Goal: Information Seeking & Learning: Check status

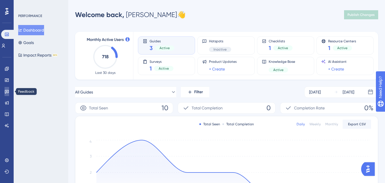
click at [5, 92] on icon at bounding box center [7, 91] width 5 height 5
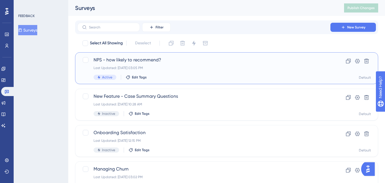
click at [128, 61] on span "NPS - how likely to recommend?" at bounding box center [204, 60] width 221 height 7
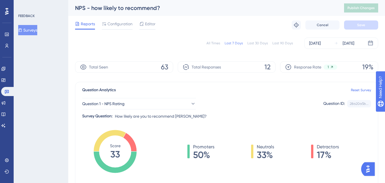
click at [239, 46] on div "All Times Last 7 Days Last 30 Days Last 90 Days [DATE] [DATE]" at bounding box center [226, 43] width 303 height 11
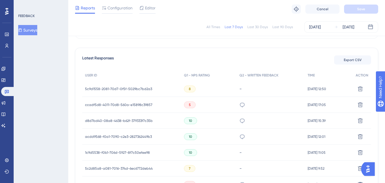
scroll to position [149, 0]
click at [104, 86] on div "5c9d1558-2081-70d7-0f5f-5029bc7bd2a3 5c9d1558-2081-70d7-0f5f-5029bc7bd2a3" at bounding box center [118, 90] width 67 height 16
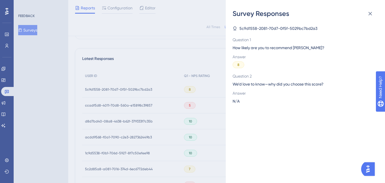
click at [90, 92] on div "Survey Responses 5c9d1558-2081-70d7-0f5f-5029bc7bd2a3 Question 1 How likely are…" at bounding box center [192, 91] width 385 height 183
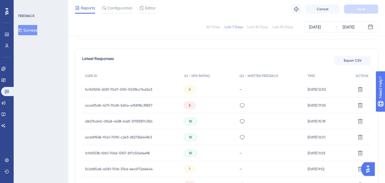
click at [88, 90] on span "5c9d1558-2081-70d7-0f5f-5029bc7bd2a3" at bounding box center [118, 89] width 67 height 5
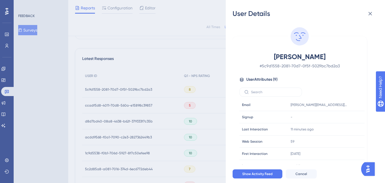
click at [144, 69] on div "User Details [PERSON_NAME] # 5c9d1558-2081-70d7-0f5f-5029bc7bd2a3 User Attribut…" at bounding box center [192, 91] width 385 height 183
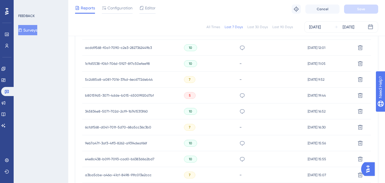
scroll to position [154, 0]
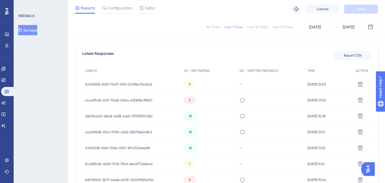
click at [118, 86] on span "5c9d1558-2081-70d7-0f5f-5029bc7bd2a3" at bounding box center [118, 84] width 67 height 5
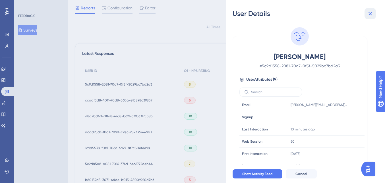
click at [371, 15] on icon at bounding box center [370, 13] width 7 height 7
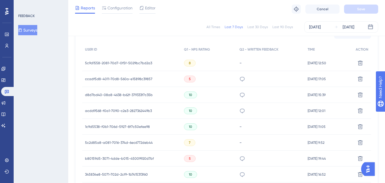
scroll to position [174, 0]
